Goal: Entertainment & Leisure: Browse casually

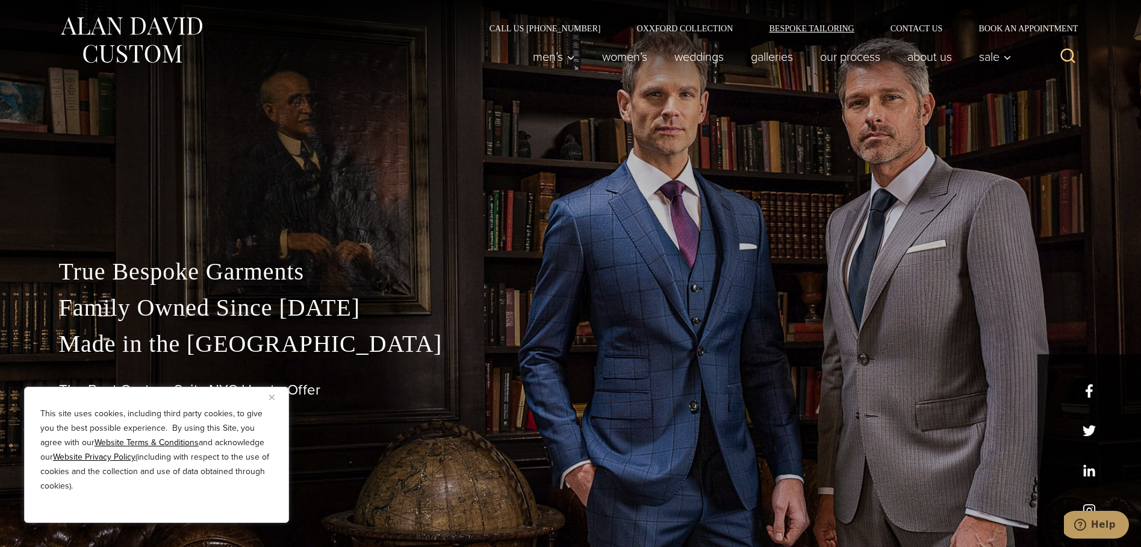
click at [778, 28] on link "Bespoke Tailoring" at bounding box center [811, 28] width 121 height 8
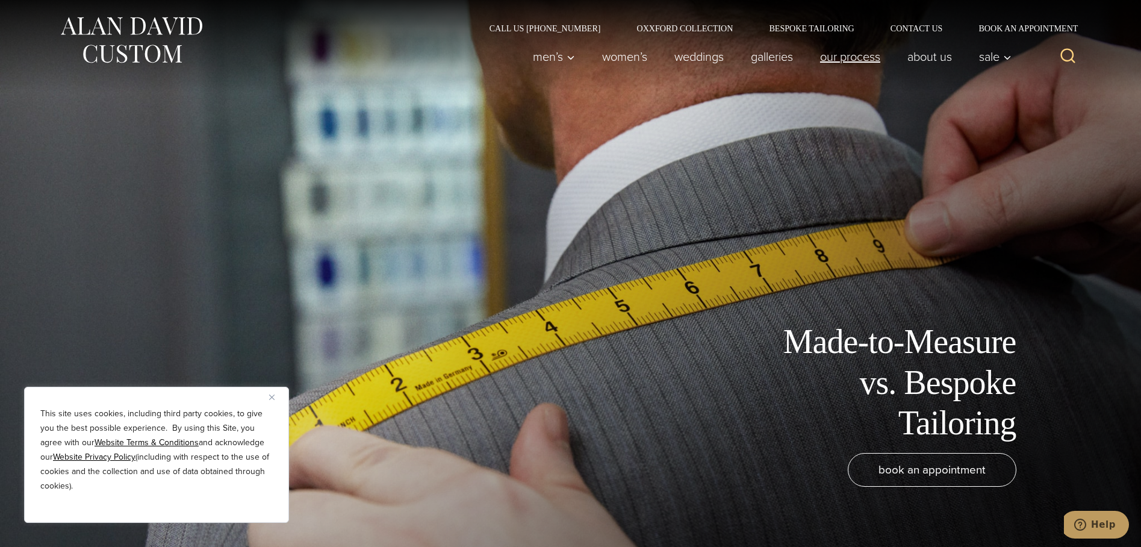
click at [834, 55] on link "Our Process" at bounding box center [849, 57] width 87 height 24
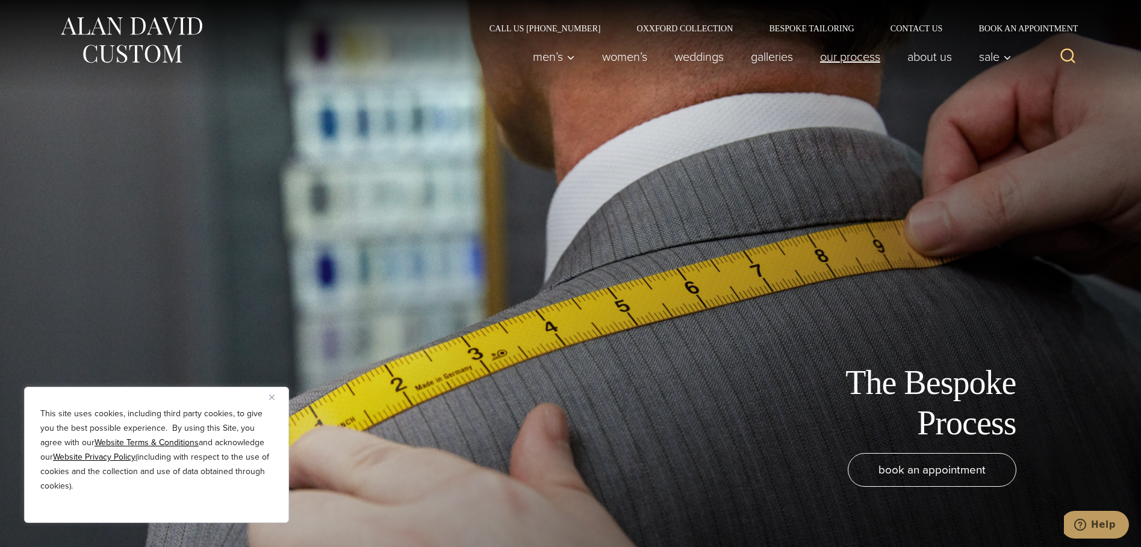
click at [834, 55] on link "Our Process" at bounding box center [849, 57] width 87 height 24
click at [274, 393] on button "Close" at bounding box center [276, 396] width 14 height 14
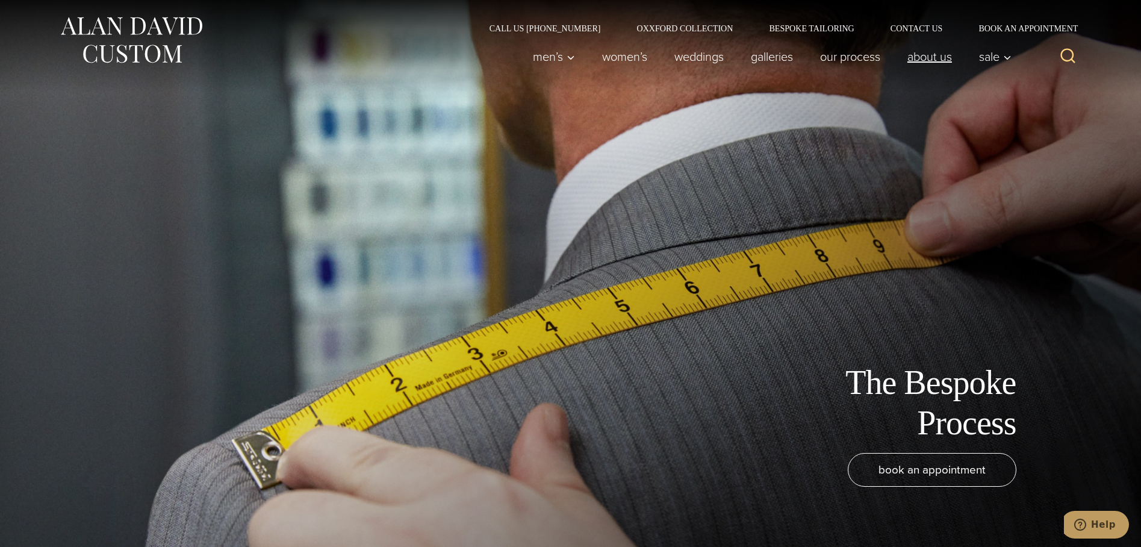
click at [914, 54] on link "About Us" at bounding box center [929, 57] width 72 height 24
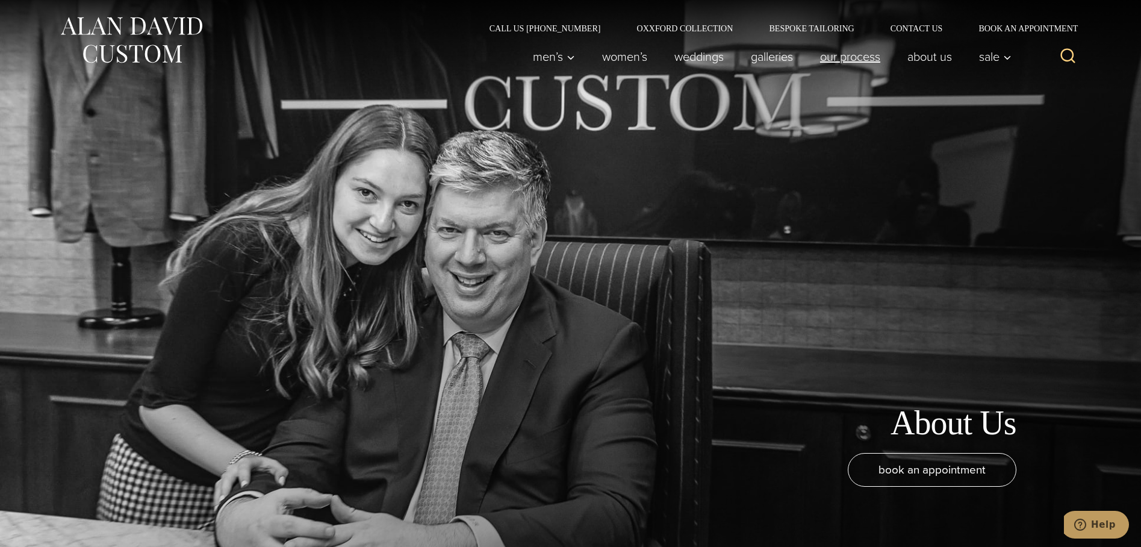
click at [836, 52] on link "Our Process" at bounding box center [849, 57] width 87 height 24
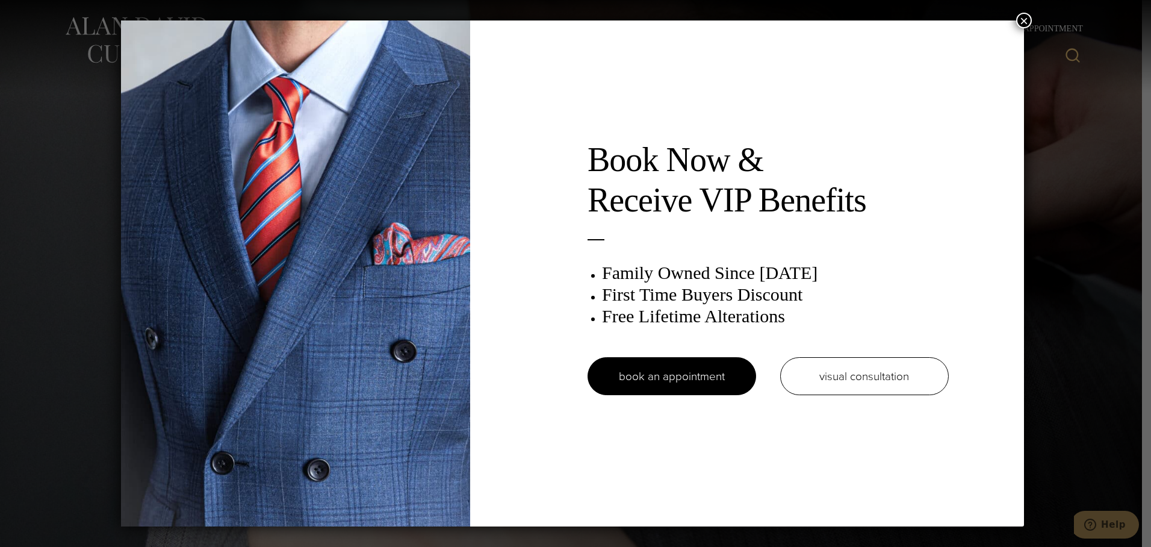
click at [1025, 17] on button "×" at bounding box center [1024, 21] width 16 height 16
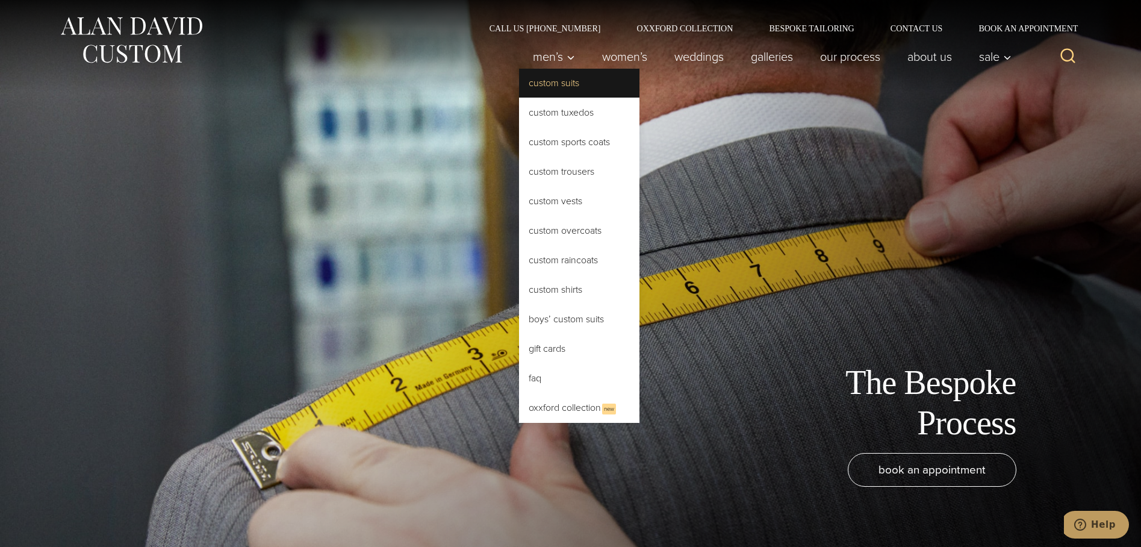
click at [551, 89] on link "Custom Suits" at bounding box center [579, 83] width 120 height 29
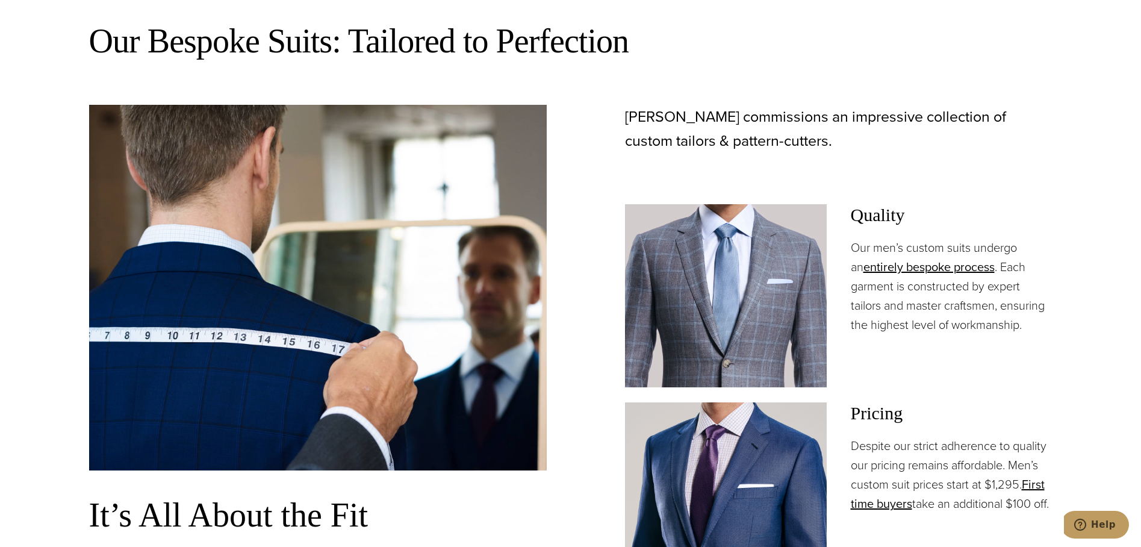
scroll to position [783, 0]
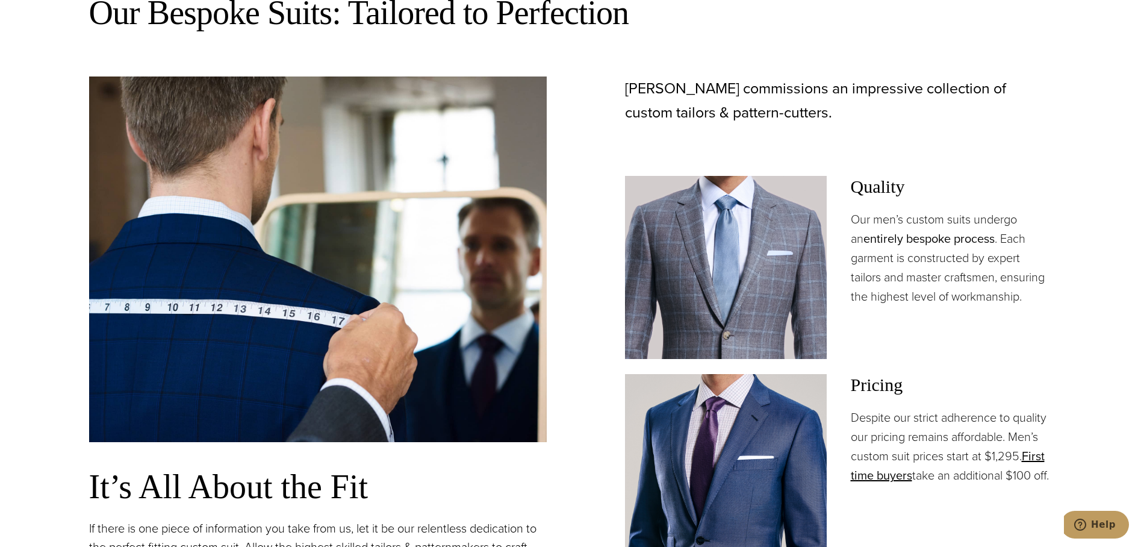
click at [928, 237] on link "entirely bespoke process" at bounding box center [928, 238] width 131 height 18
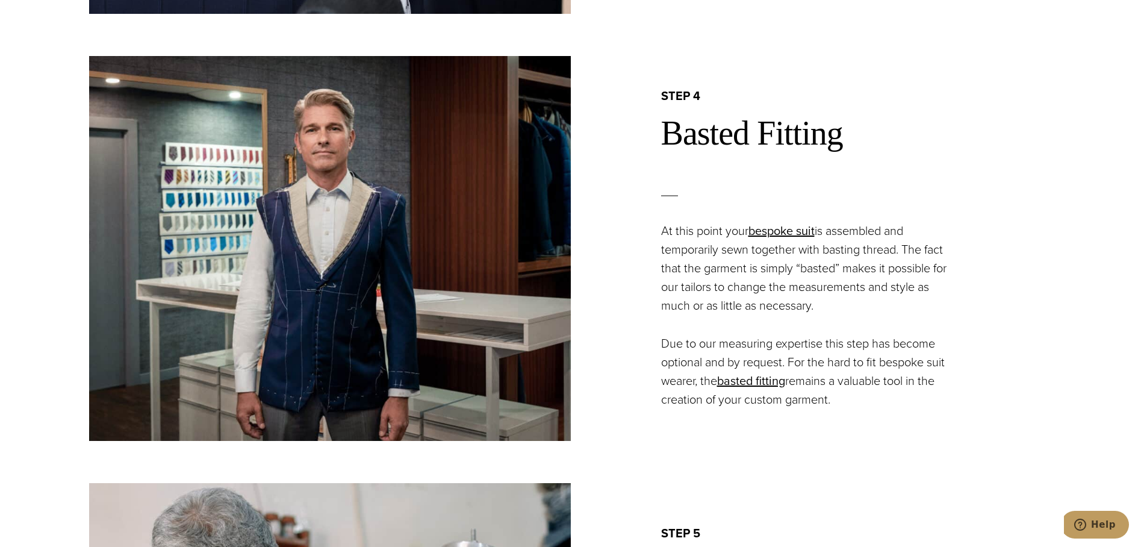
scroll to position [2107, 0]
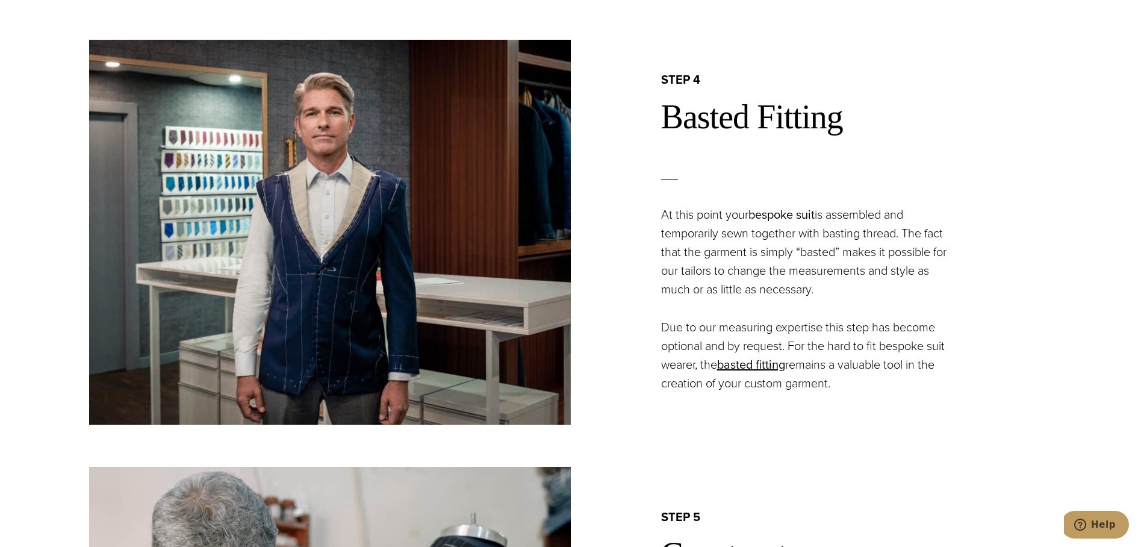
click at [786, 217] on link "bespoke suit" at bounding box center [781, 214] width 66 height 18
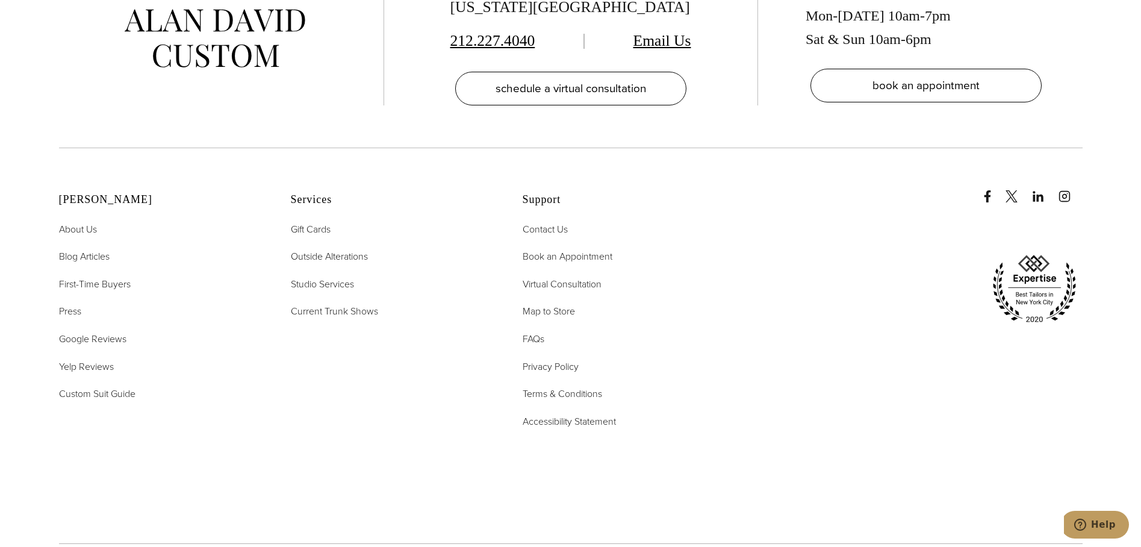
scroll to position [7766, 0]
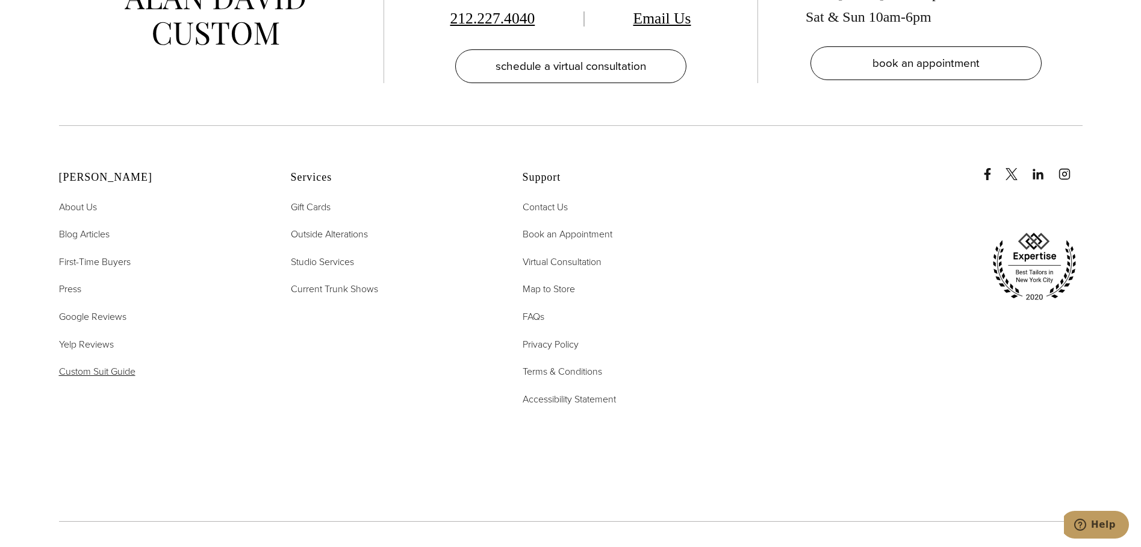
click at [100, 364] on span "Custom Suit Guide" at bounding box center [97, 371] width 76 height 14
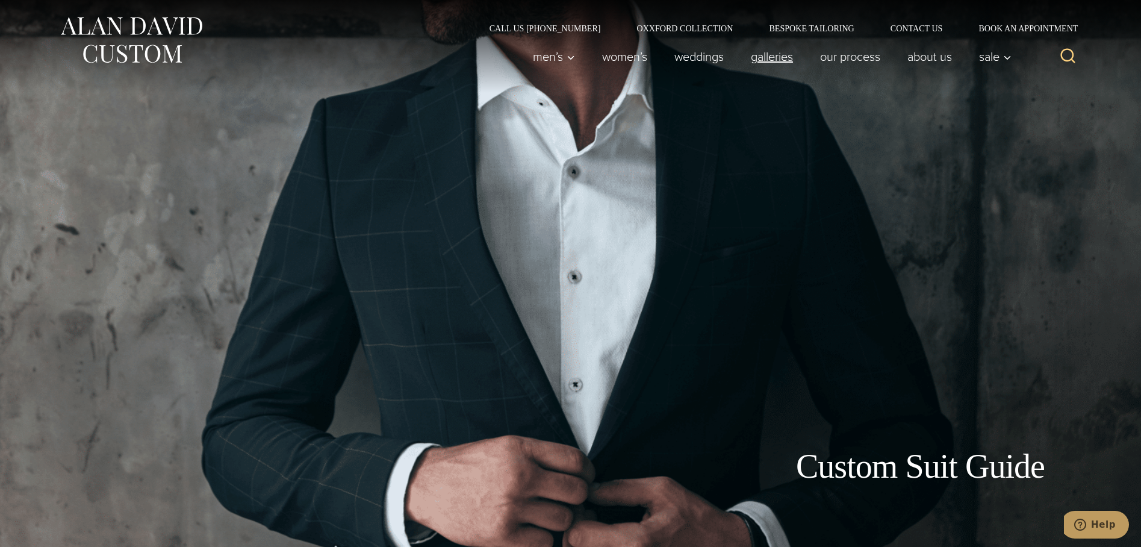
click at [774, 55] on link "Galleries" at bounding box center [771, 57] width 69 height 24
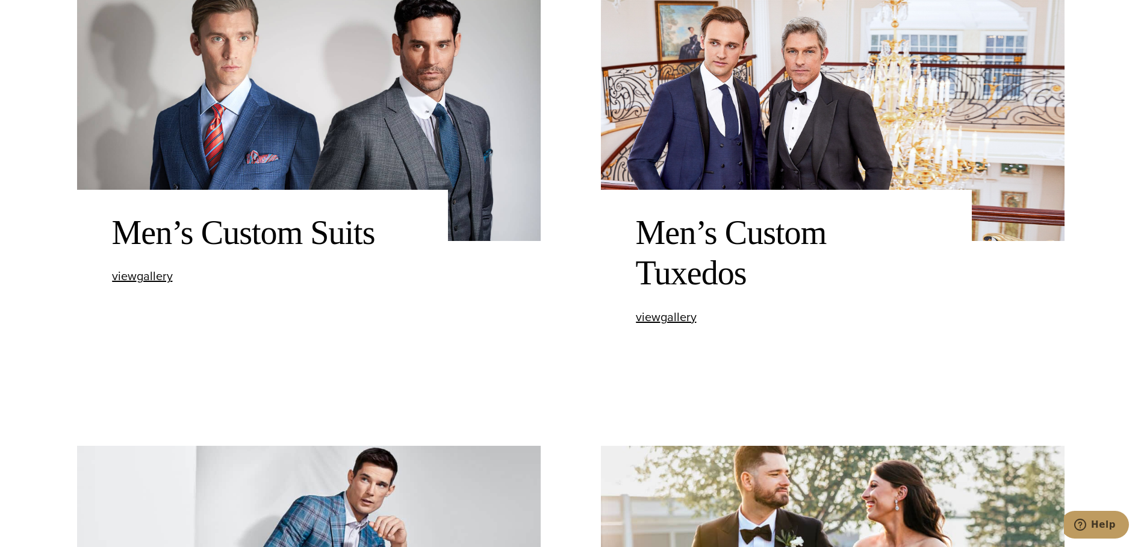
scroll to position [602, 0]
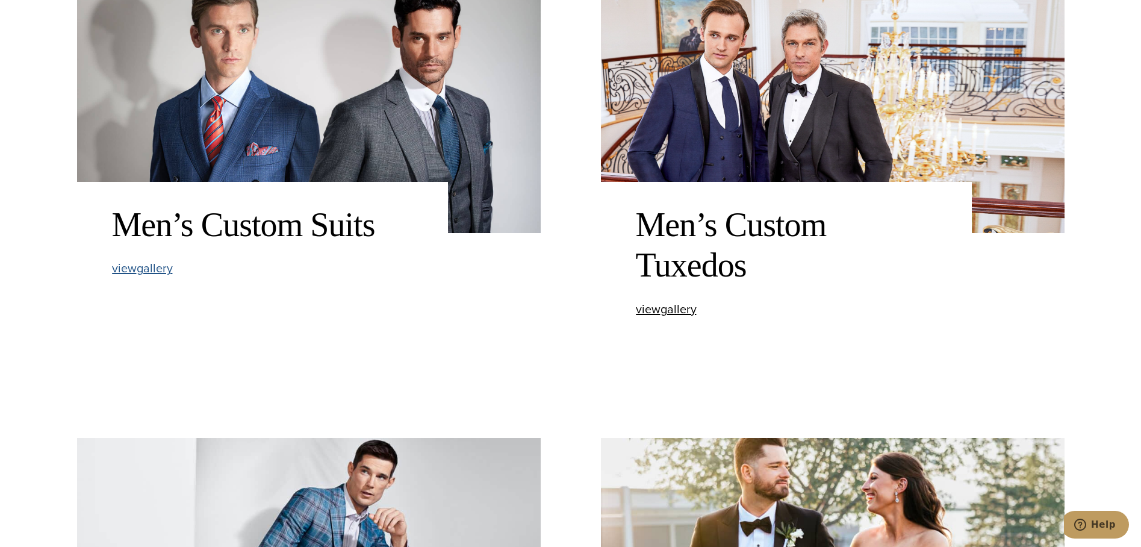
click at [158, 271] on span "view Men’s Custom Suits gallery" at bounding box center [142, 268] width 61 height 18
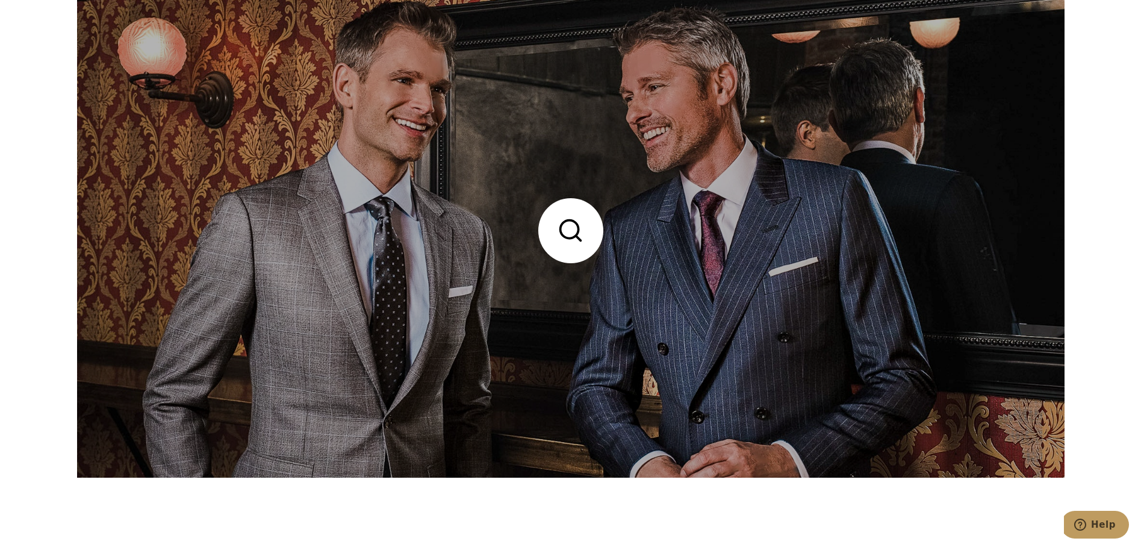
scroll to position [1565, 0]
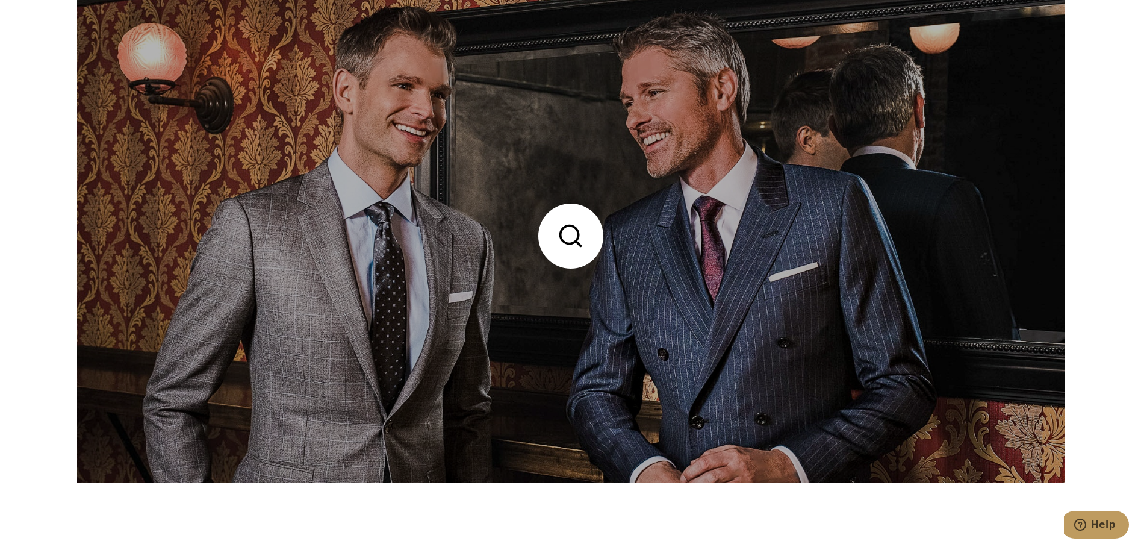
click at [774, 303] on link at bounding box center [570, 236] width 987 height 494
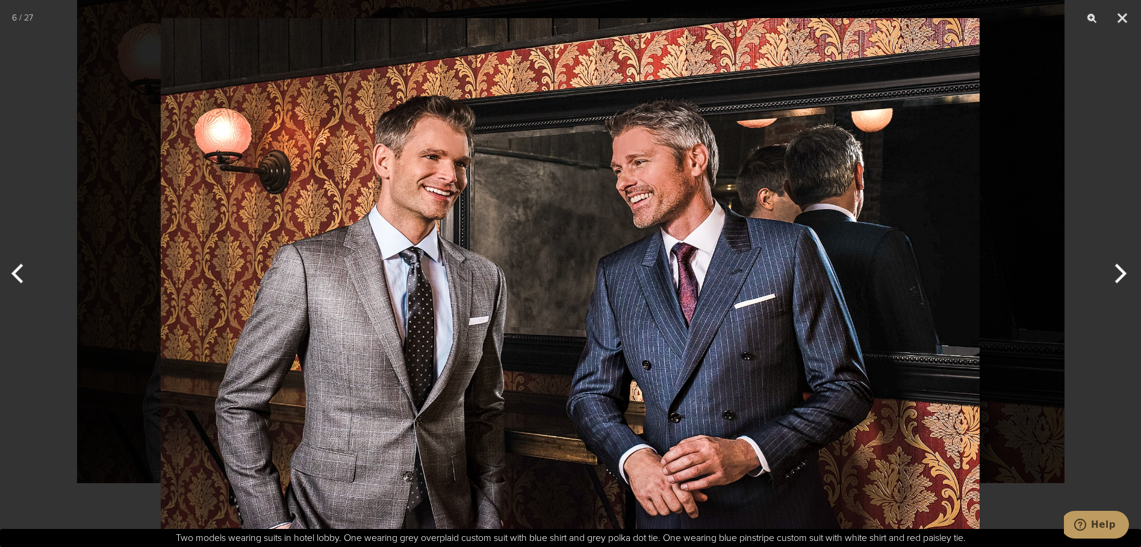
click at [774, 303] on img at bounding box center [570, 273] width 819 height 547
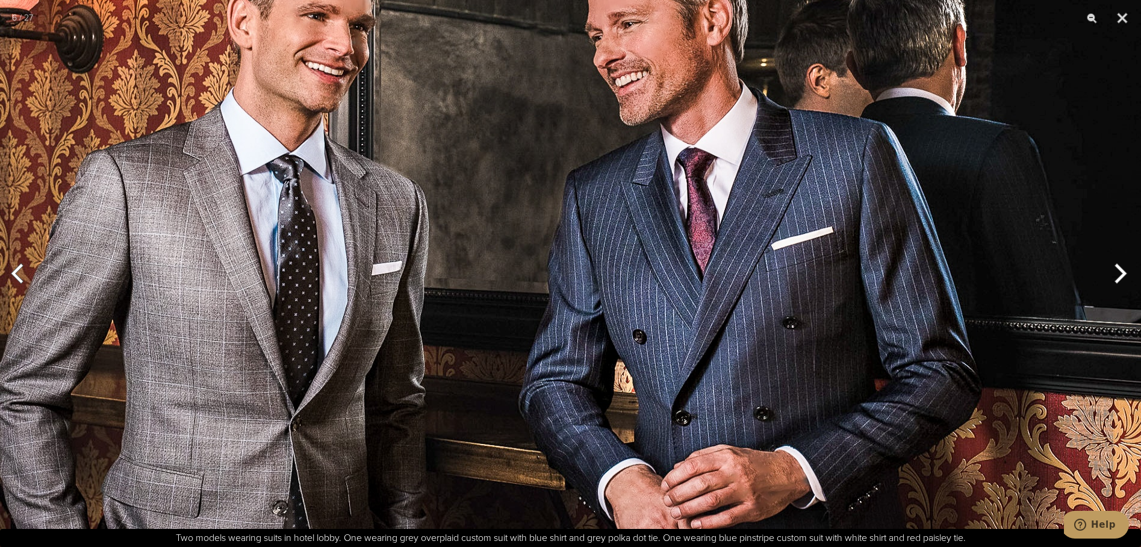
click at [1120, 275] on button "Next" at bounding box center [1118, 273] width 45 height 60
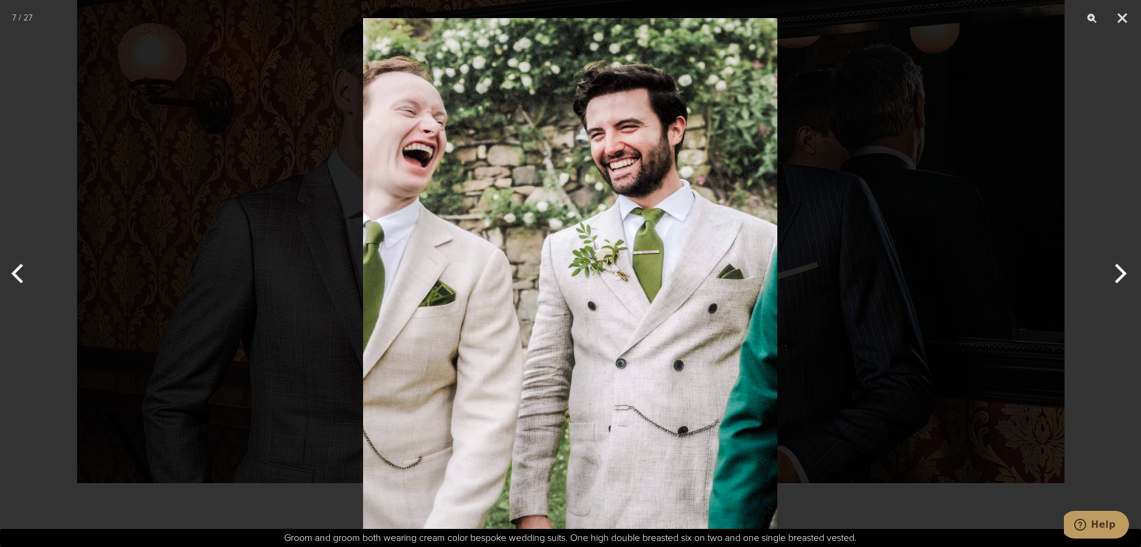
click at [1120, 275] on button "Next" at bounding box center [1118, 273] width 45 height 60
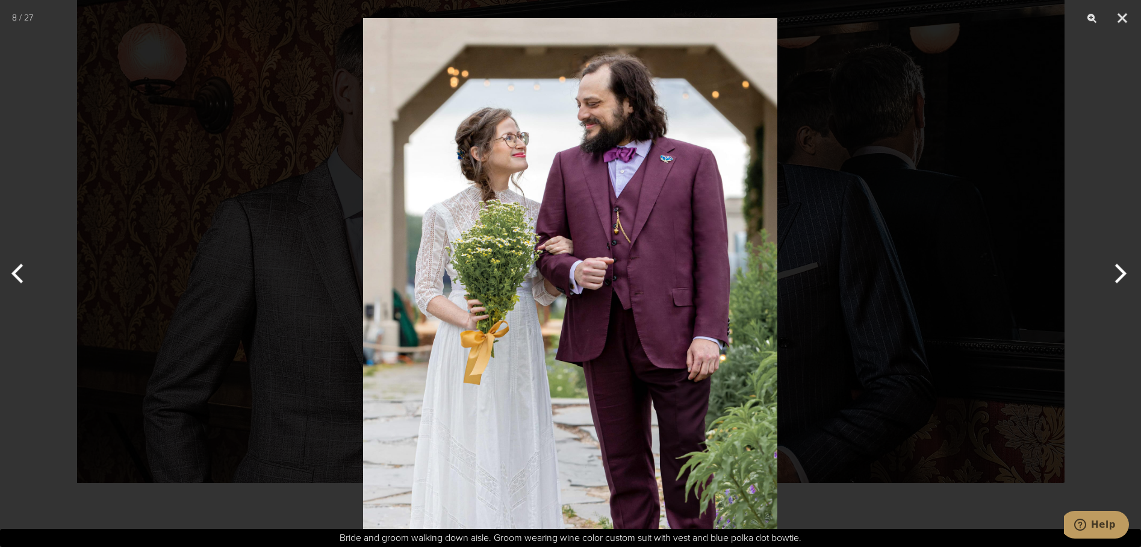
click at [1120, 275] on button "Next" at bounding box center [1118, 273] width 45 height 60
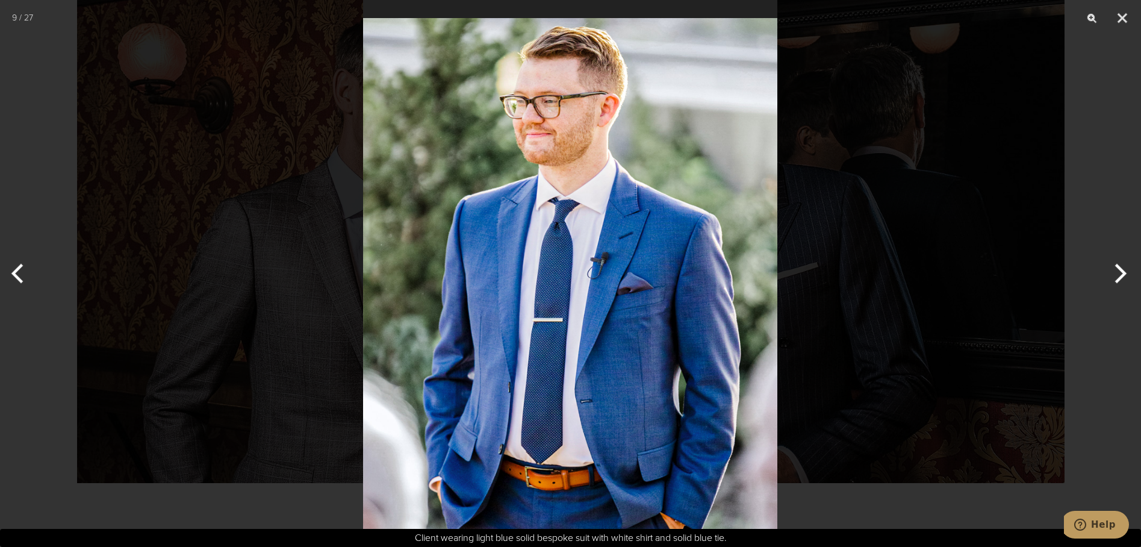
click at [1120, 275] on button "Next" at bounding box center [1118, 273] width 45 height 60
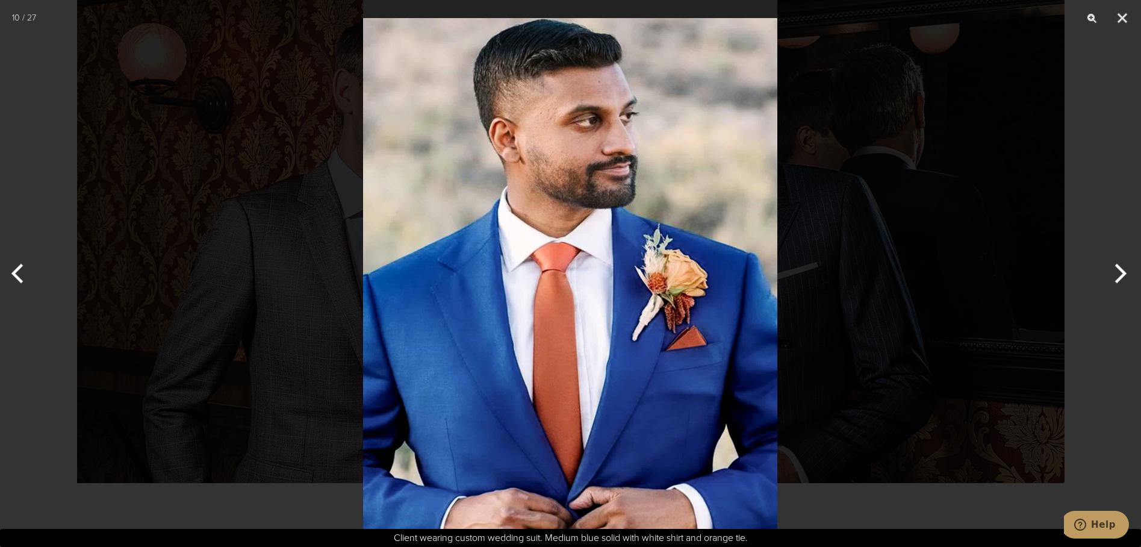
click at [1120, 275] on button "Next" at bounding box center [1118, 273] width 45 height 60
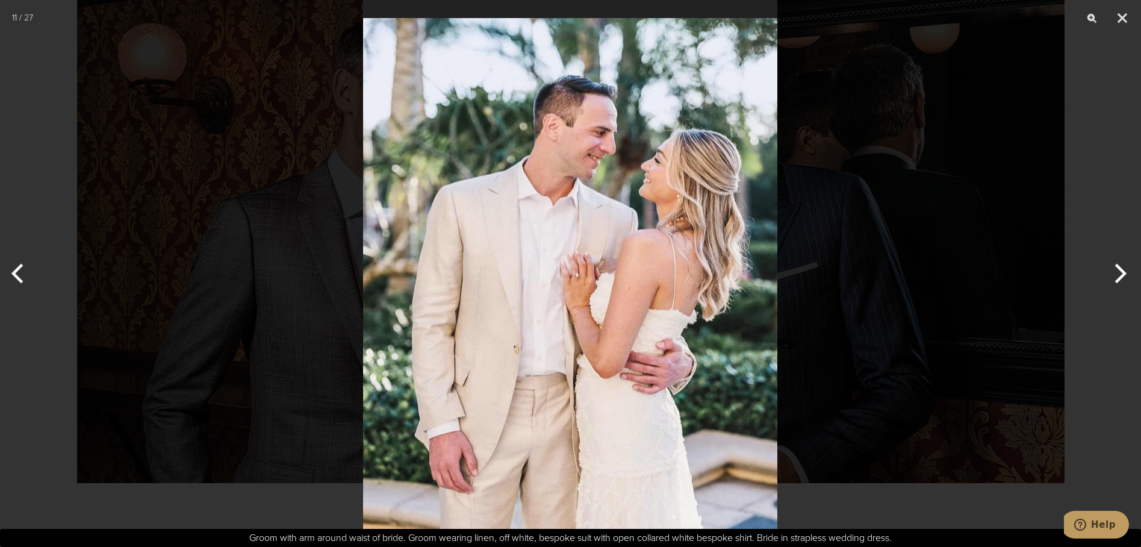
click at [1120, 275] on button "Next" at bounding box center [1118, 273] width 45 height 60
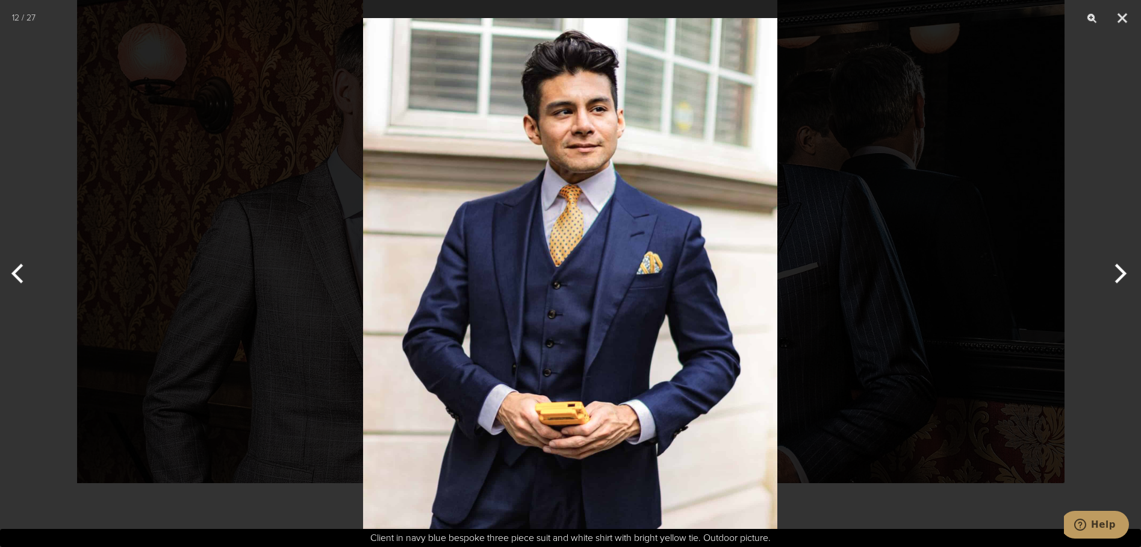
click at [1120, 275] on button "Next" at bounding box center [1118, 273] width 45 height 60
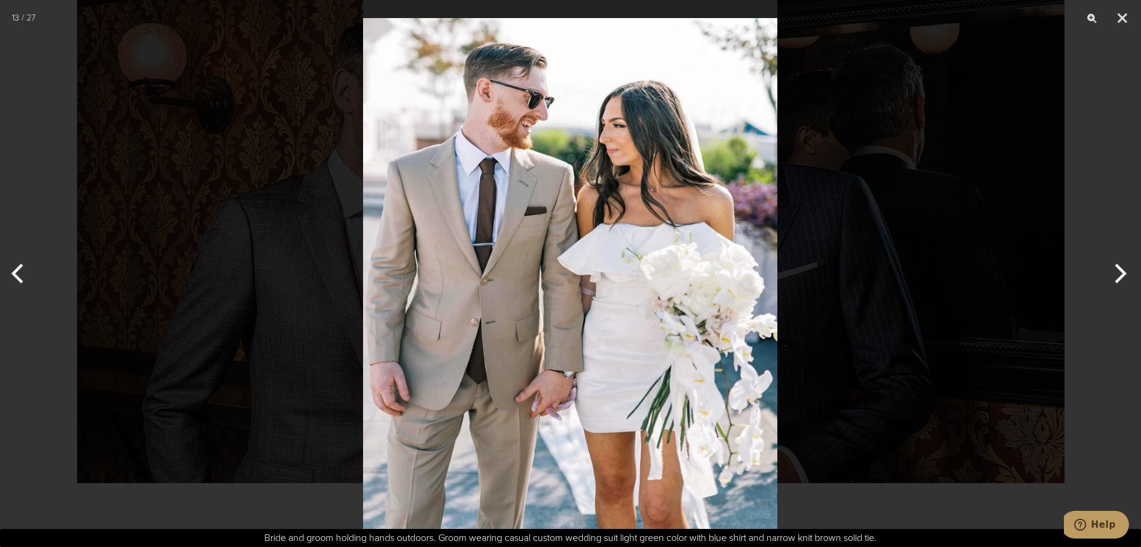
click at [1120, 275] on button "Next" at bounding box center [1118, 273] width 45 height 60
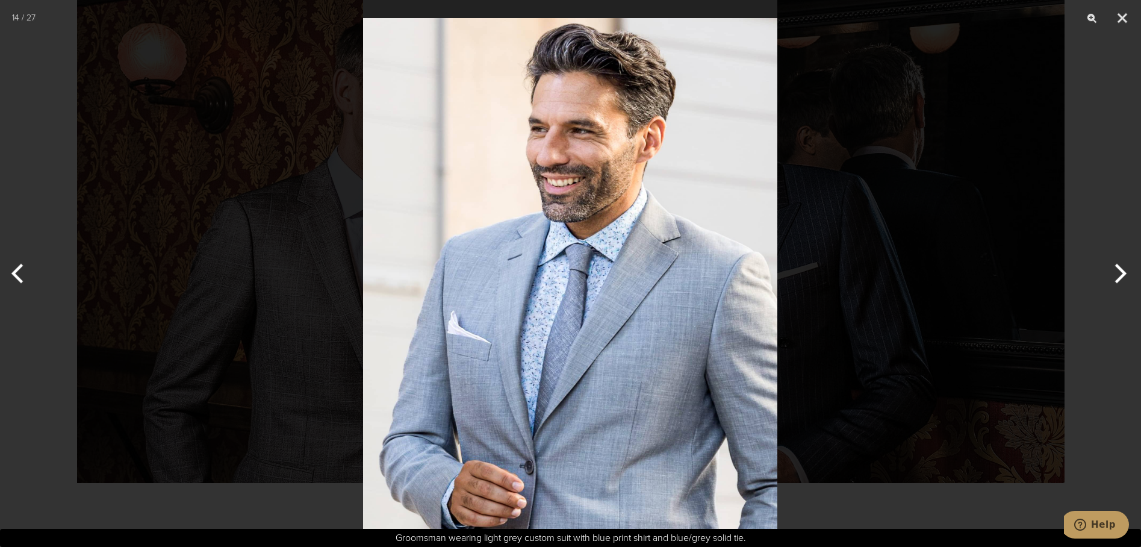
click at [1120, 275] on button "Next" at bounding box center [1118, 273] width 45 height 60
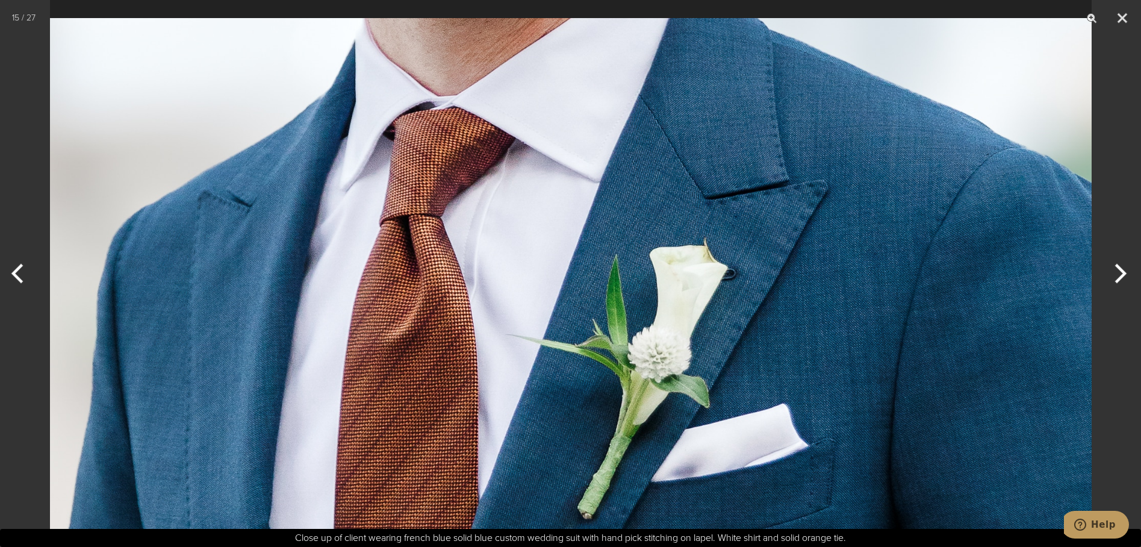
click at [1120, 275] on button "Next" at bounding box center [1118, 273] width 45 height 60
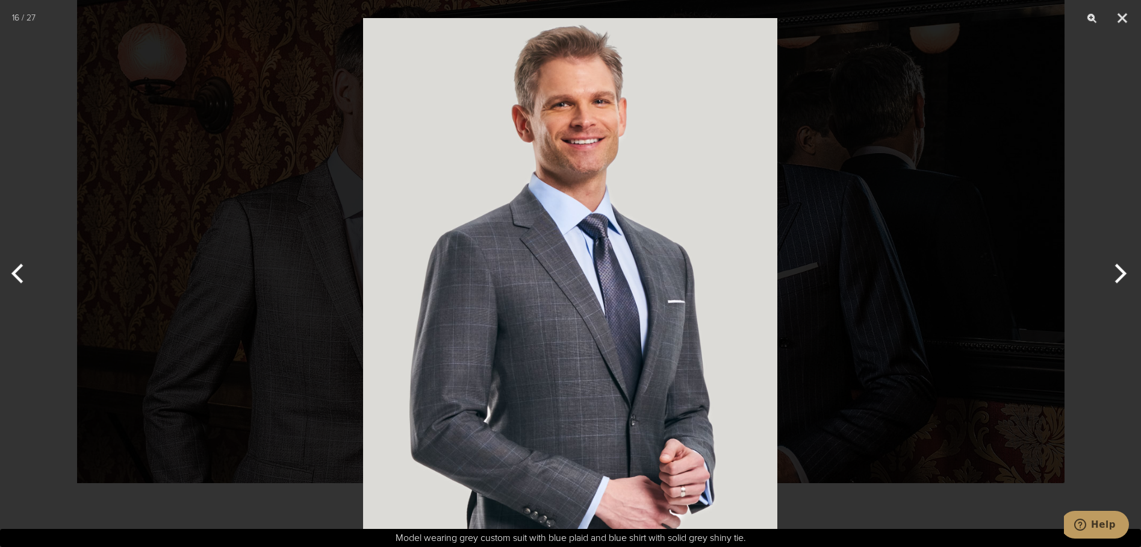
click at [1120, 275] on button "Next" at bounding box center [1118, 273] width 45 height 60
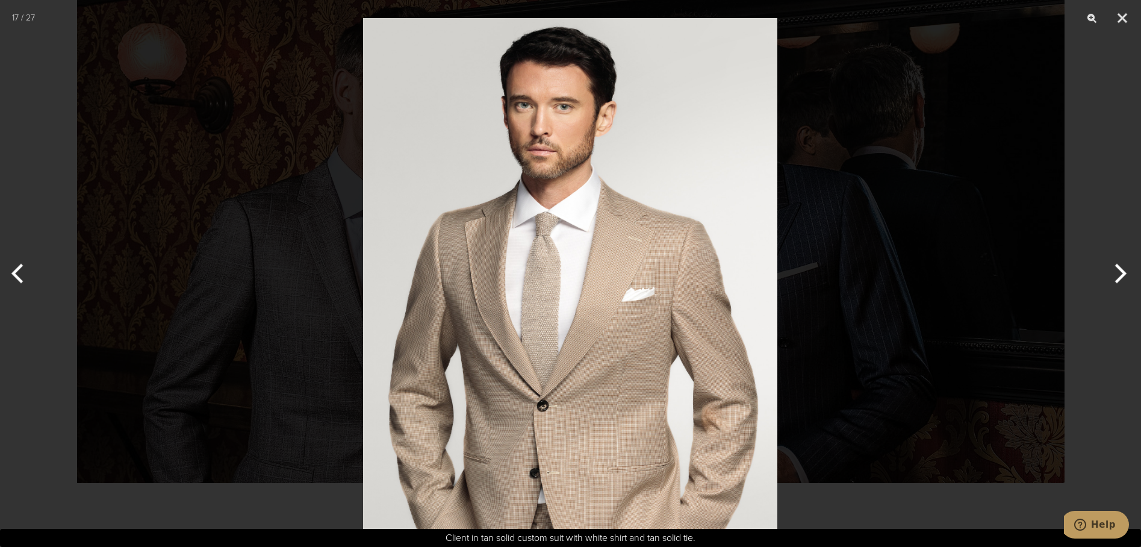
click at [1120, 275] on button "Next" at bounding box center [1118, 273] width 45 height 60
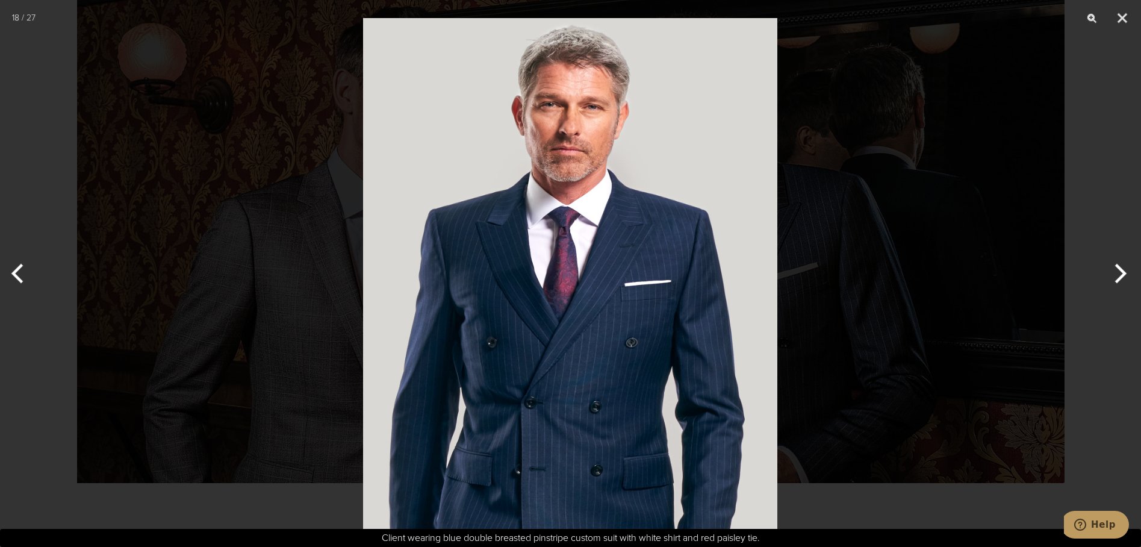
click at [1120, 275] on button "Next" at bounding box center [1118, 273] width 45 height 60
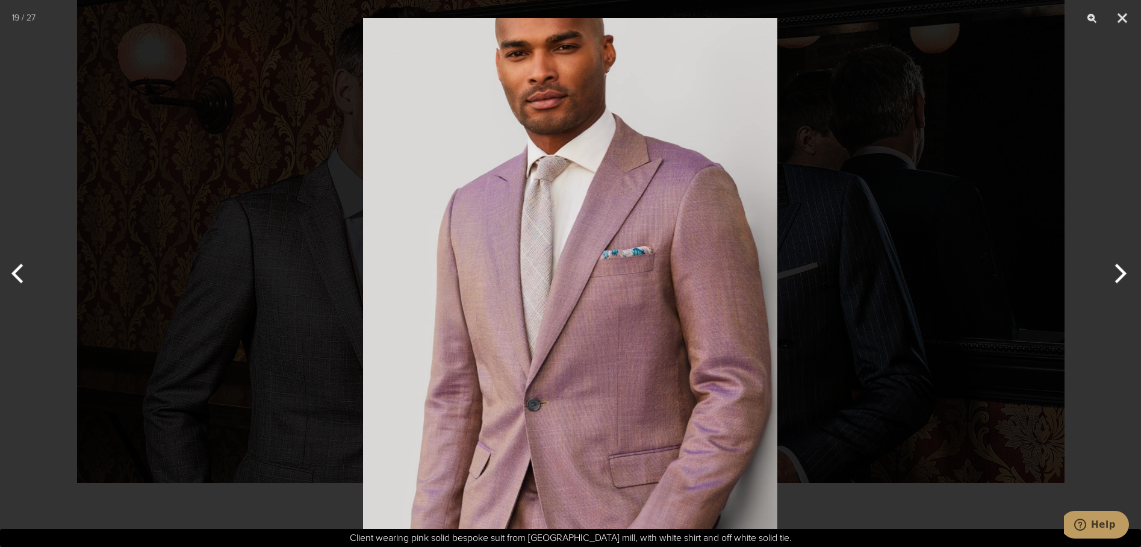
click at [1120, 275] on button "Next" at bounding box center [1118, 273] width 45 height 60
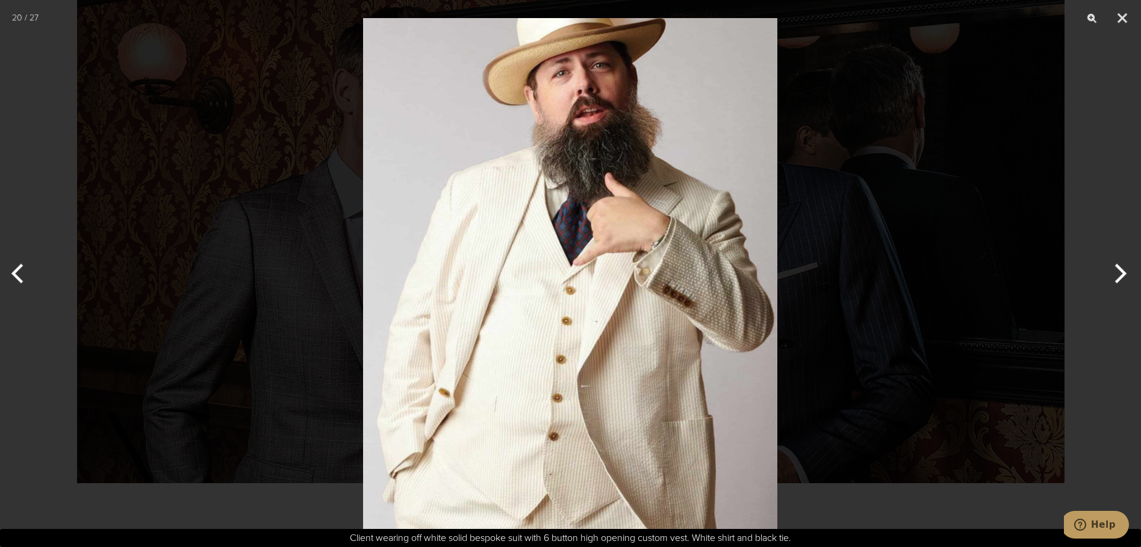
click at [1120, 275] on button "Next" at bounding box center [1118, 273] width 45 height 60
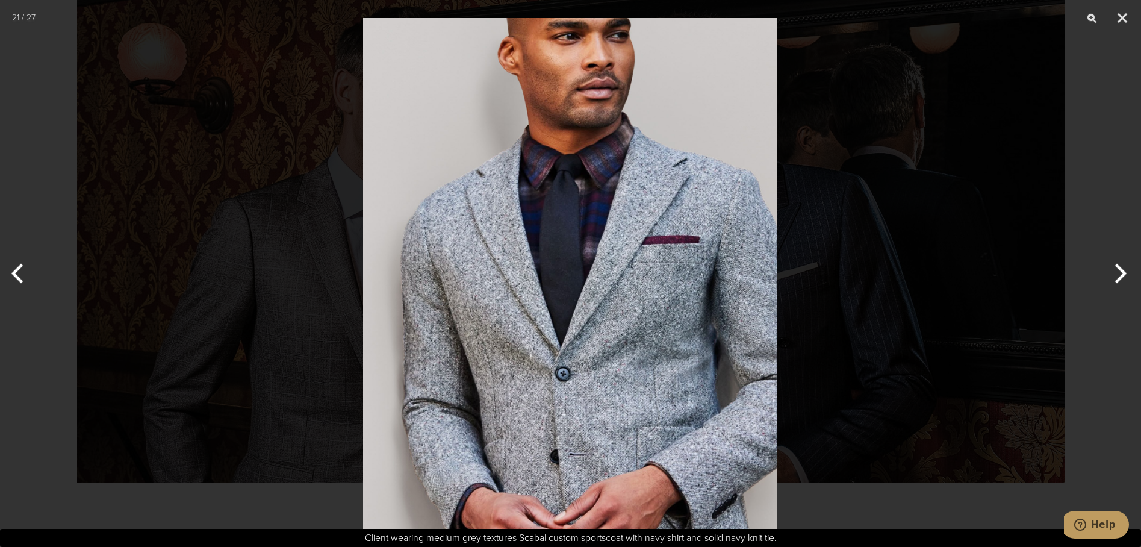
click at [1120, 275] on button "Next" at bounding box center [1118, 273] width 45 height 60
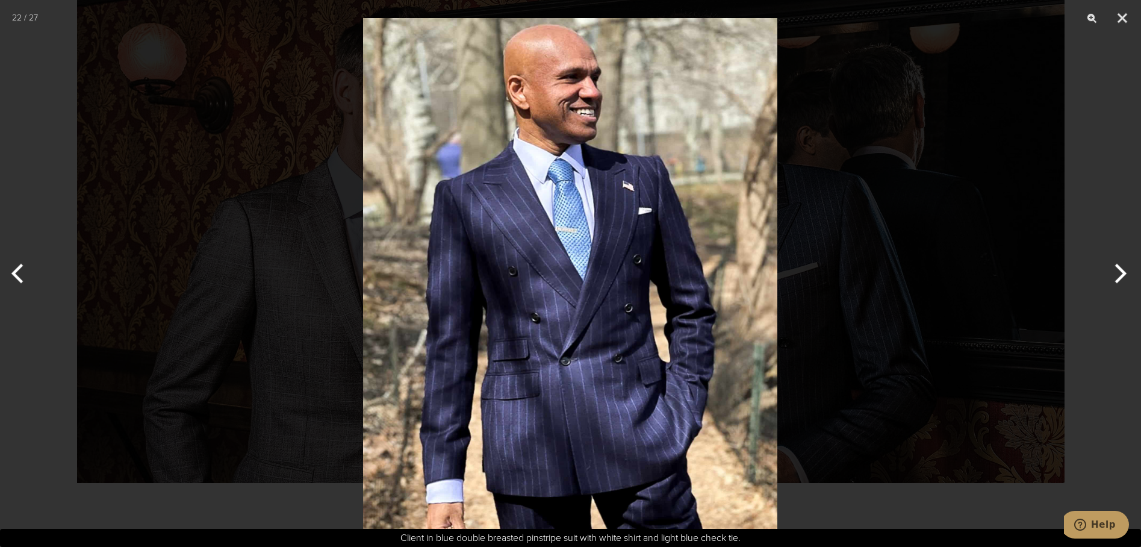
click at [1120, 275] on button "Next" at bounding box center [1118, 273] width 45 height 60
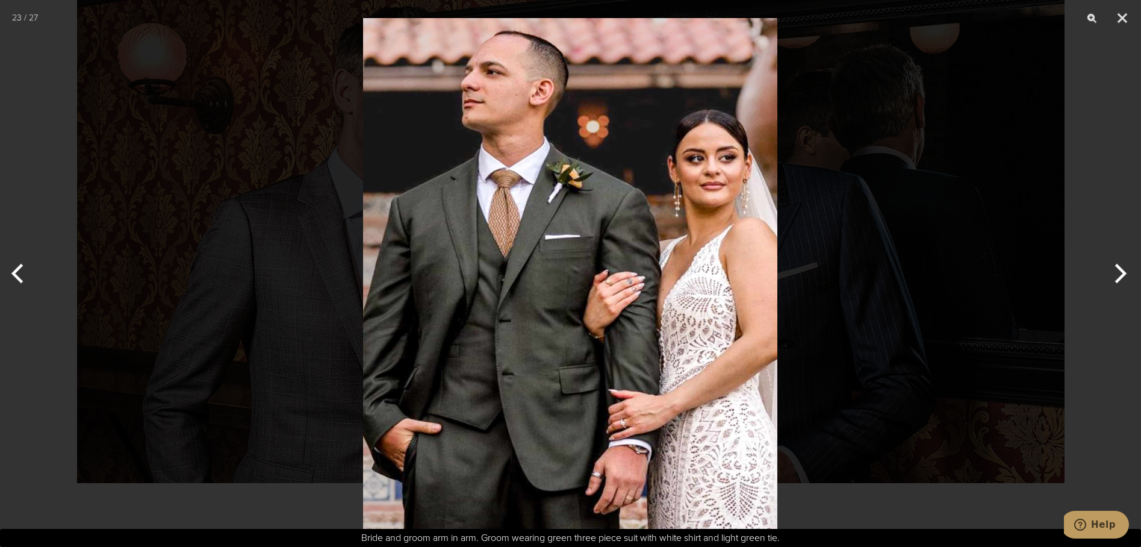
click at [1120, 275] on button "Next" at bounding box center [1118, 273] width 45 height 60
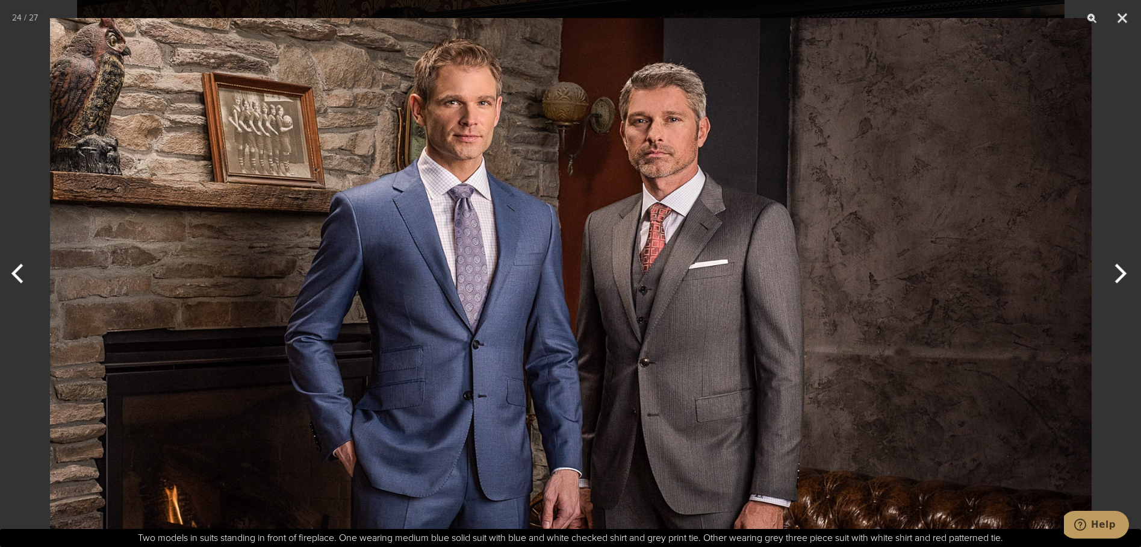
click at [1120, 275] on button "Next" at bounding box center [1118, 273] width 45 height 60
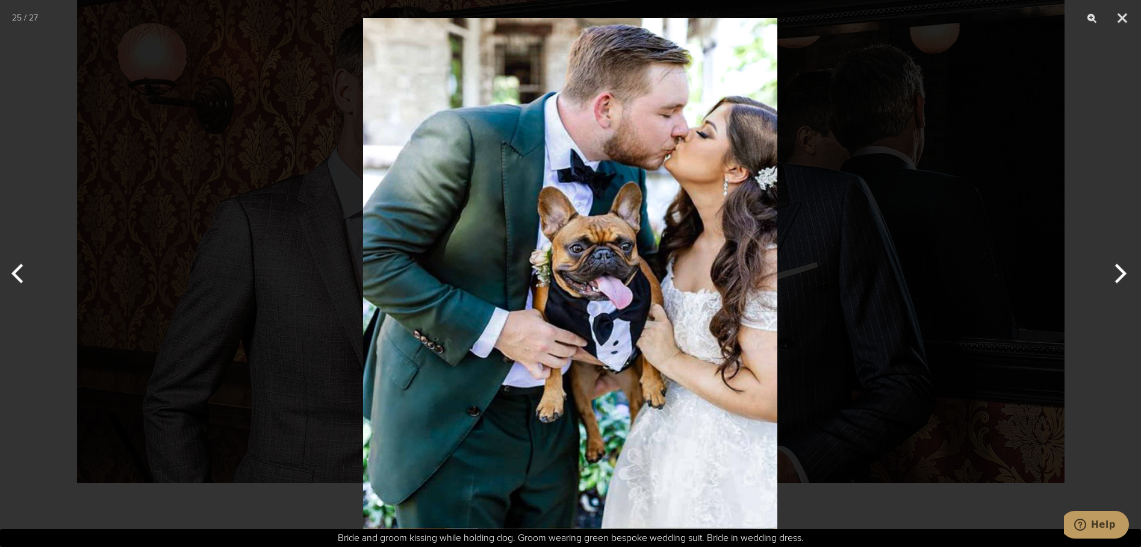
click at [1120, 275] on button "Next" at bounding box center [1118, 273] width 45 height 60
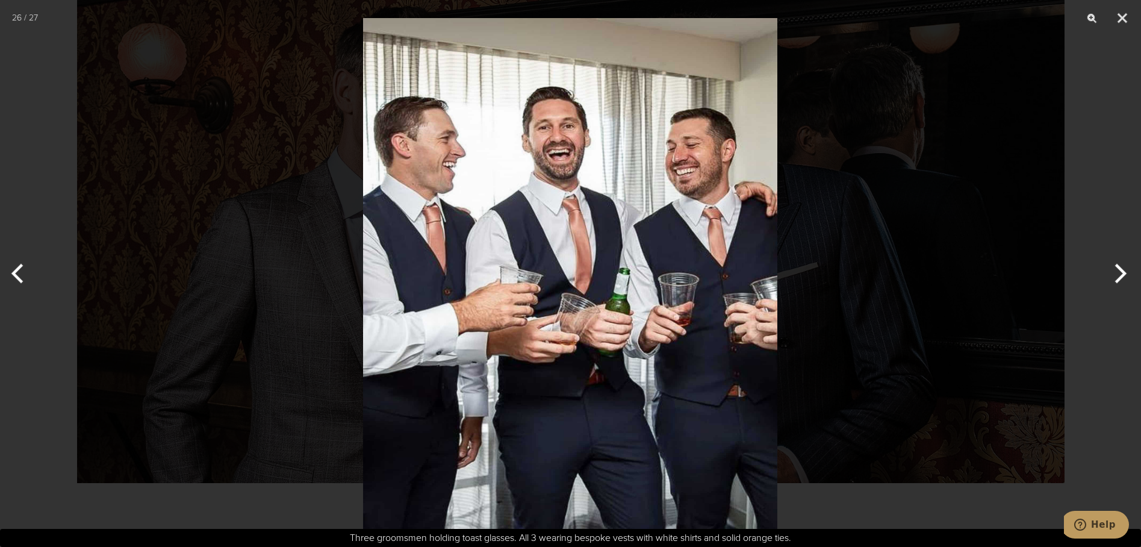
click at [1120, 275] on button "Next" at bounding box center [1118, 273] width 45 height 60
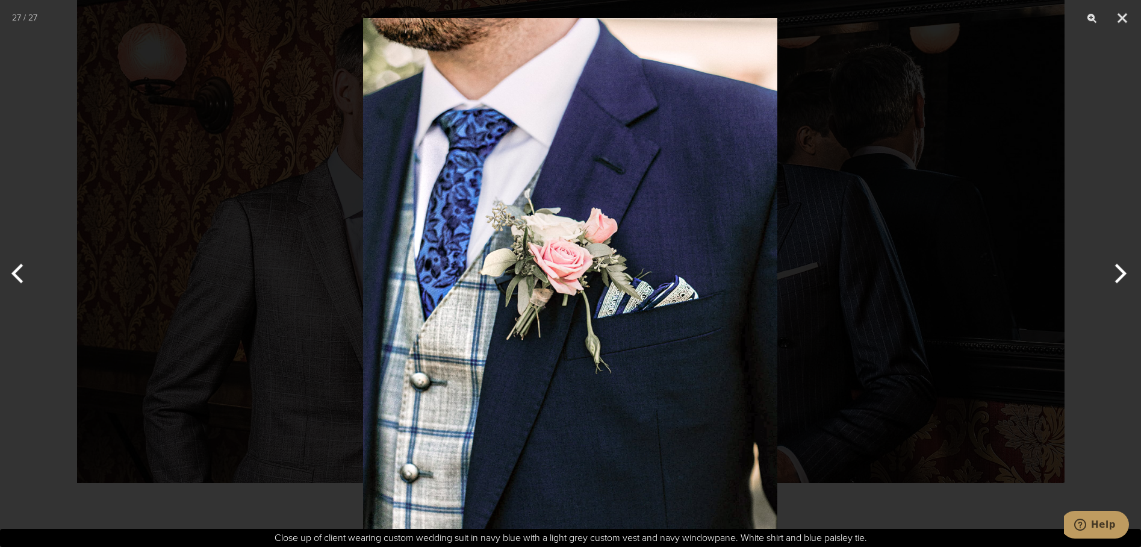
click at [1120, 275] on button "Next" at bounding box center [1118, 273] width 45 height 60
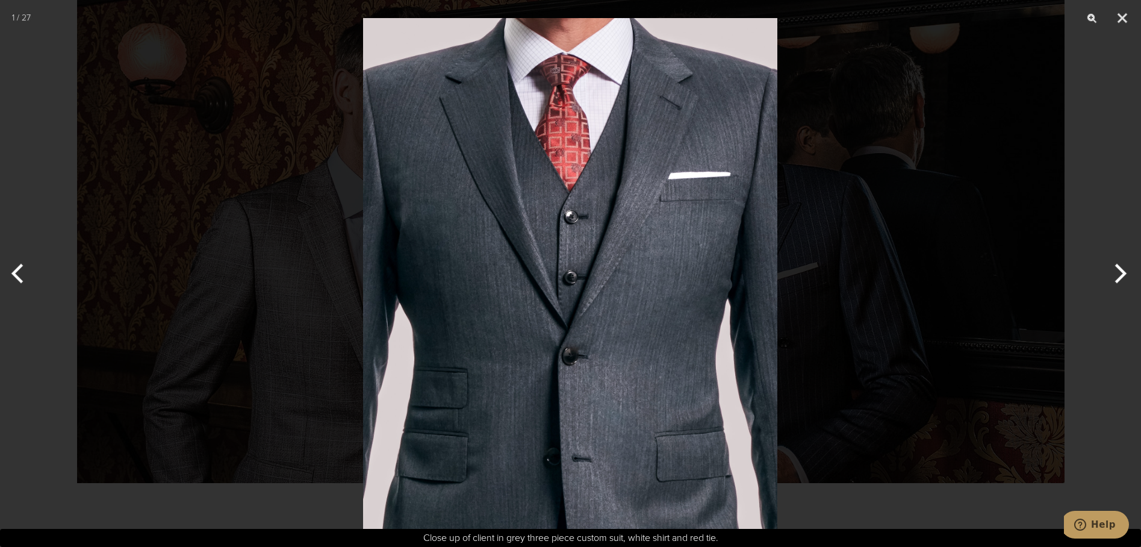
click at [1120, 275] on button "Next" at bounding box center [1118, 273] width 45 height 60
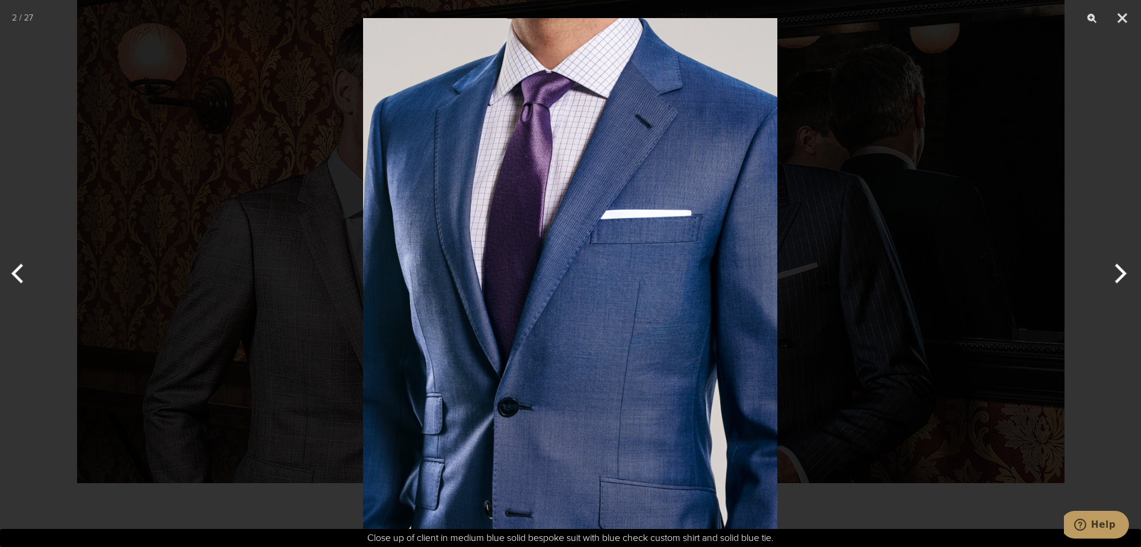
click at [1120, 275] on button "Next" at bounding box center [1118, 273] width 45 height 60
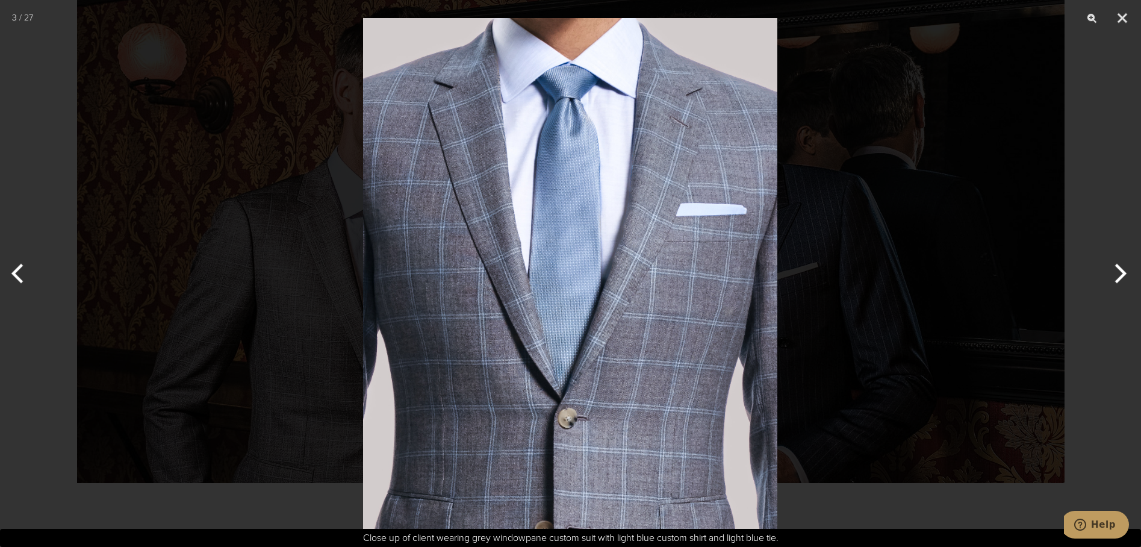
click at [1120, 275] on button "Next" at bounding box center [1118, 273] width 45 height 60
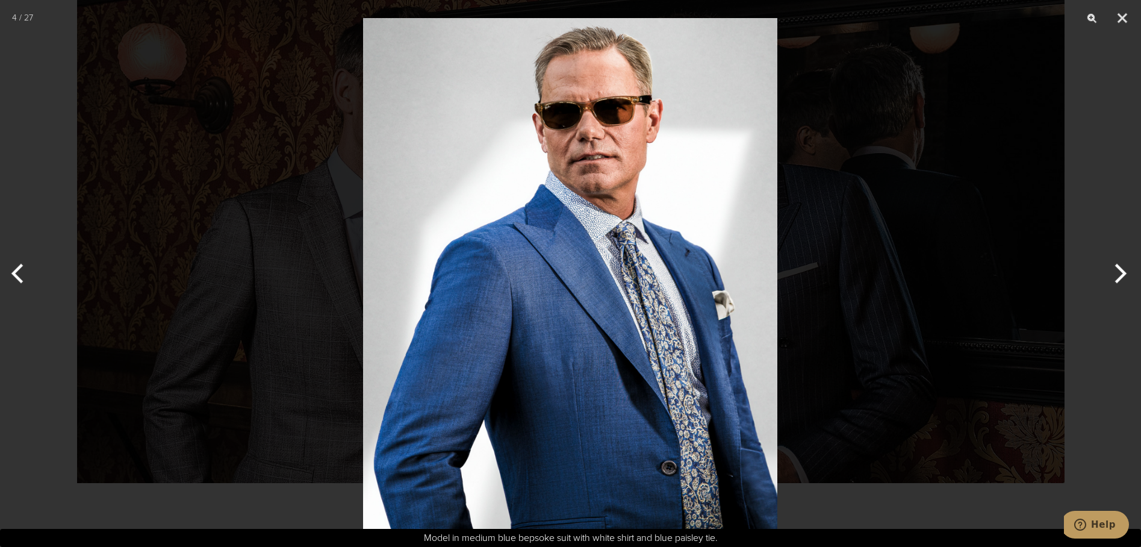
click at [1120, 275] on button "Next" at bounding box center [1118, 273] width 45 height 60
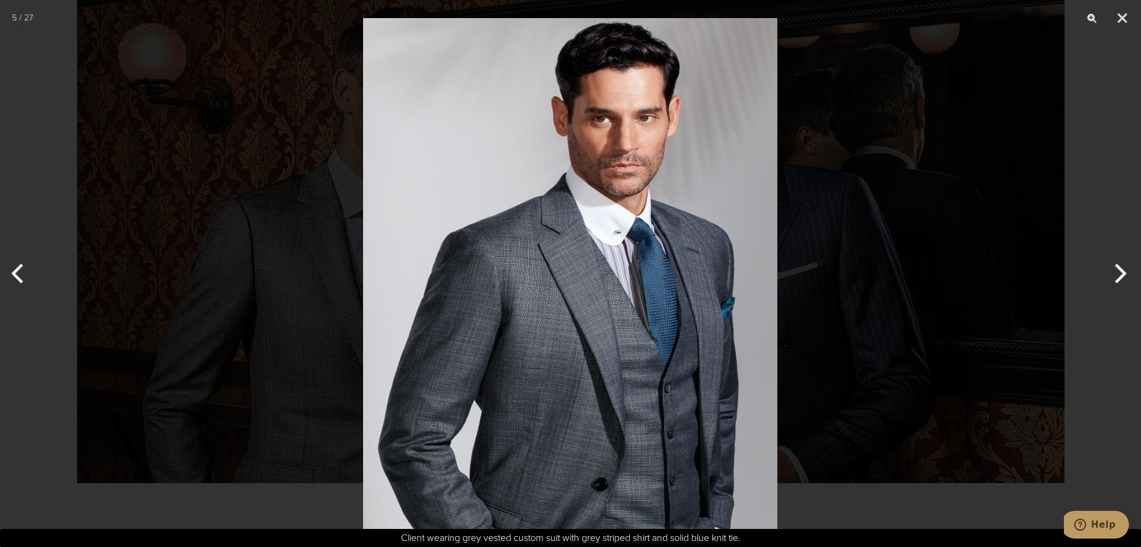
click at [1120, 275] on button "Next" at bounding box center [1118, 273] width 45 height 60
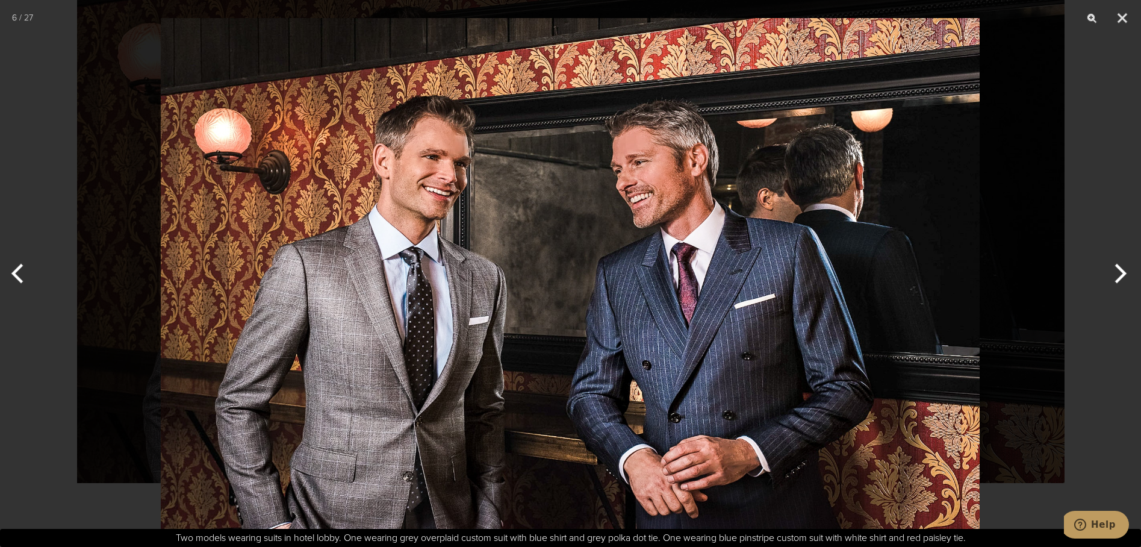
click at [1120, 275] on button "Next" at bounding box center [1118, 273] width 45 height 60
